Goal: Transaction & Acquisition: Purchase product/service

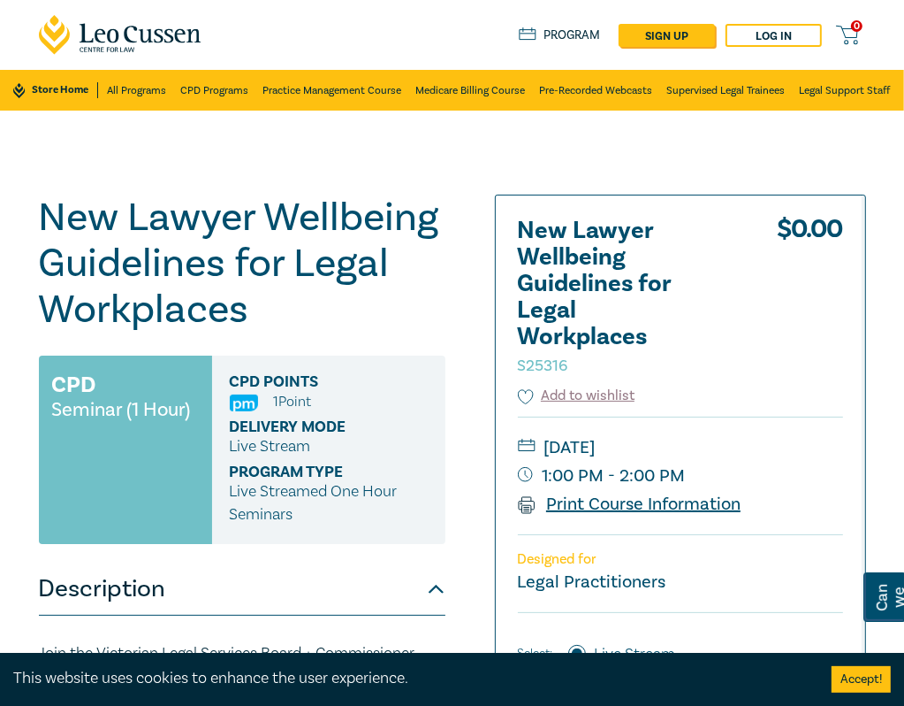
click at [616, 506] on link "Print Course Information" at bounding box center [630, 503] width 224 height 23
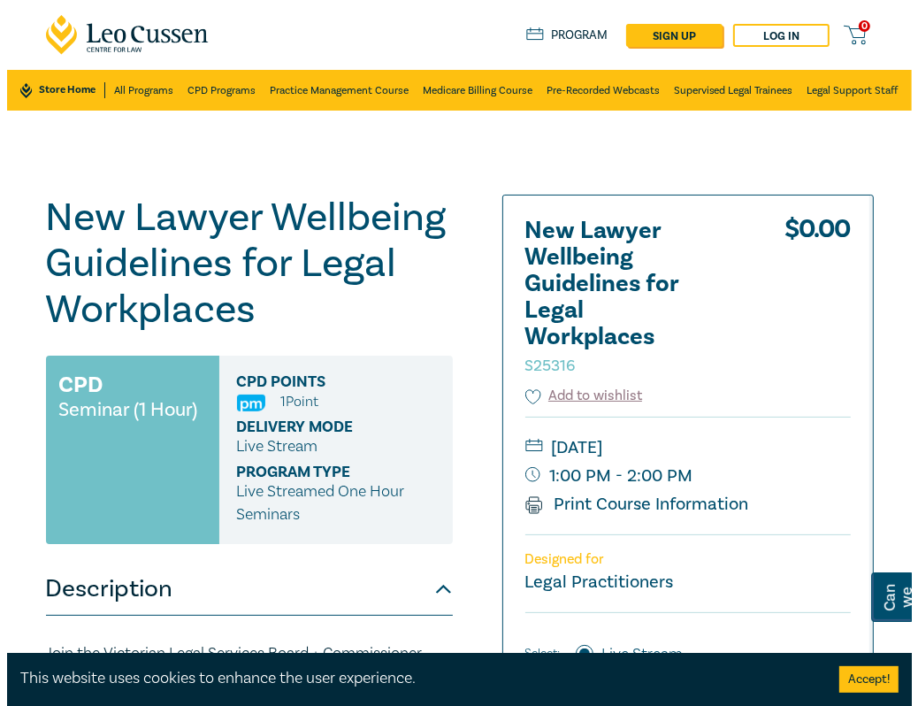
scroll to position [354, 0]
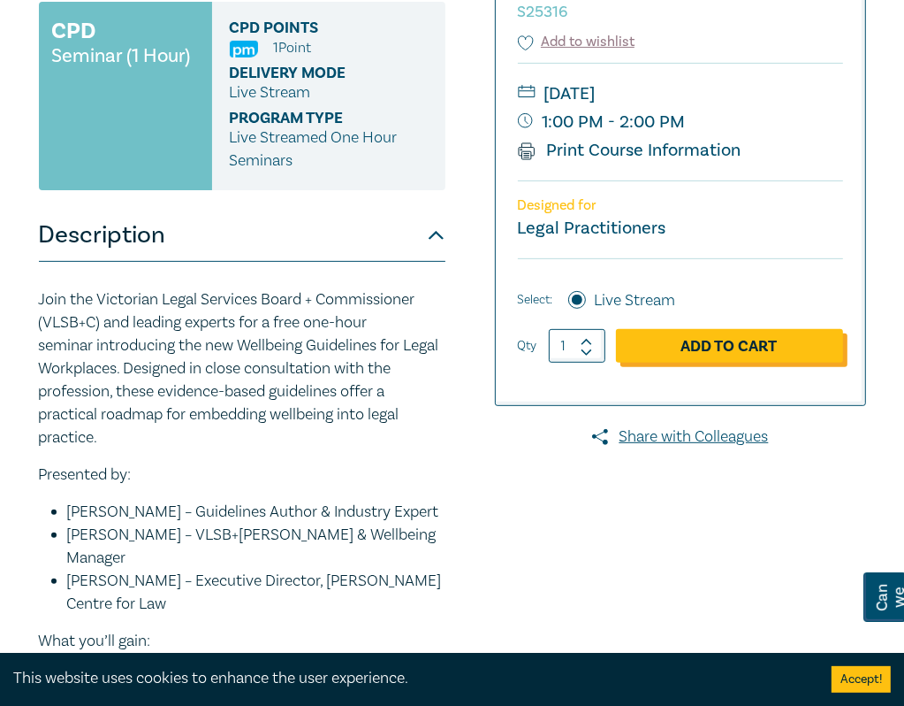
click at [716, 348] on link "Add to Cart" at bounding box center [729, 346] width 227 height 34
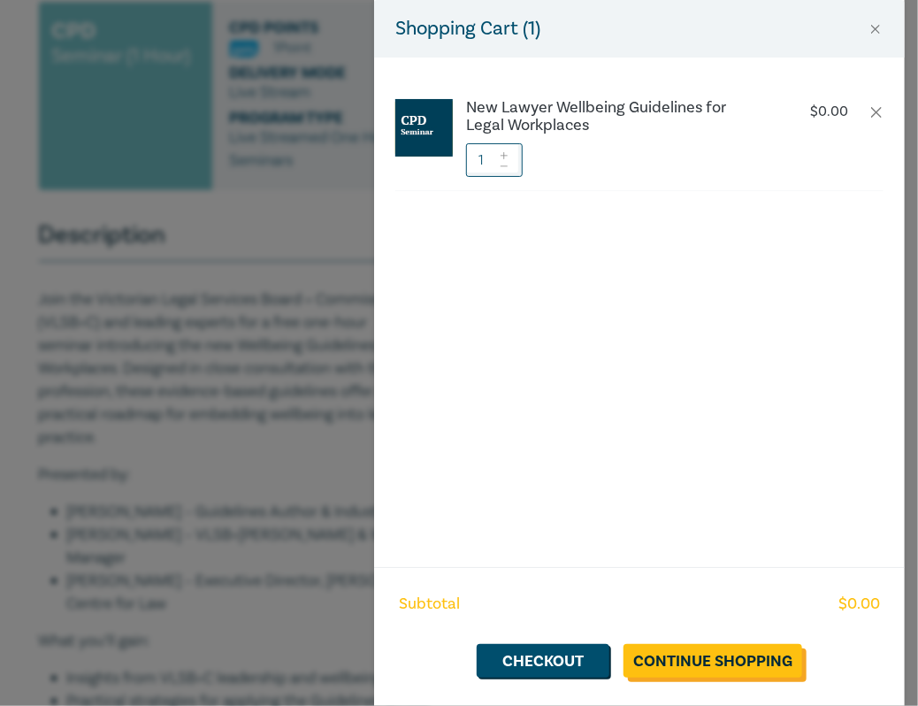
click at [715, 659] on link "Continue Shopping" at bounding box center [712, 661] width 179 height 34
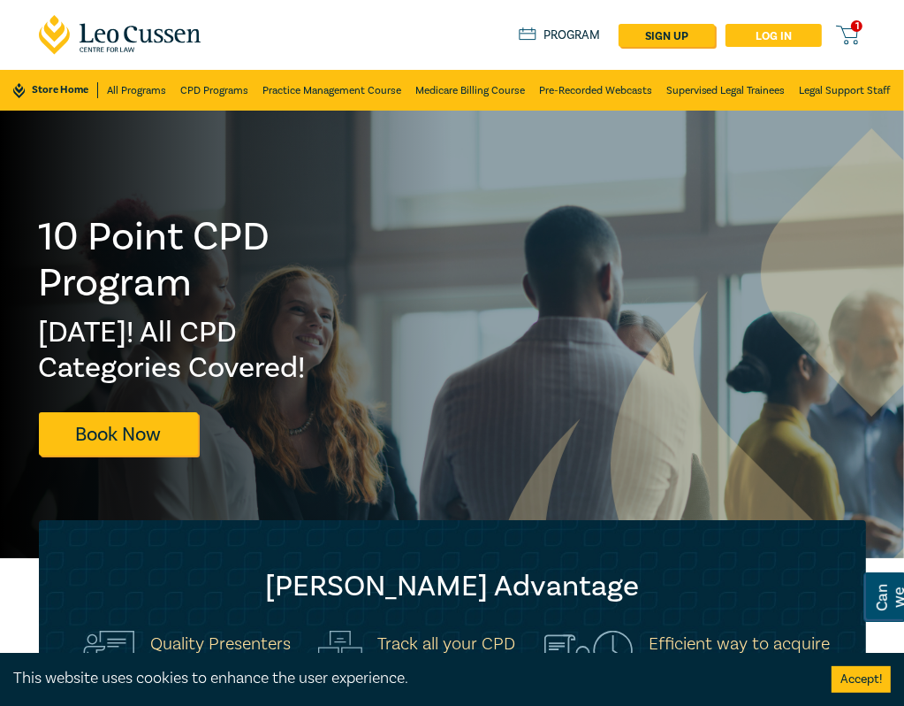
click at [771, 34] on link "Log in" at bounding box center [774, 35] width 96 height 23
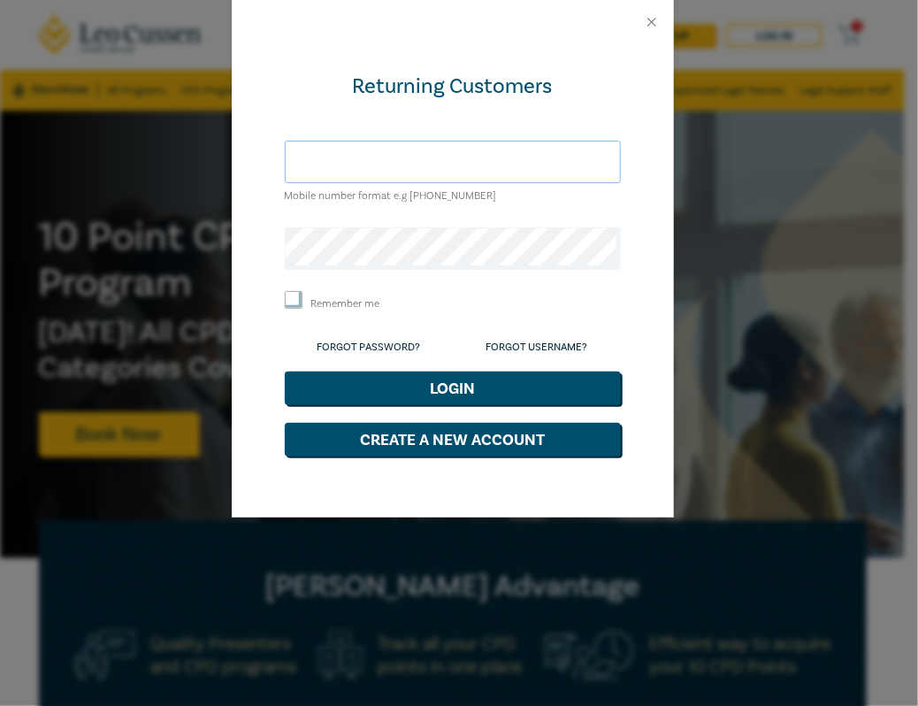
click at [467, 147] on input "text" at bounding box center [453, 162] width 336 height 42
type input "astarvaggi@billingscloak.com.au"
click at [646, 22] on button "Close" at bounding box center [652, 22] width 16 height 16
